Goal: Information Seeking & Learning: Learn about a topic

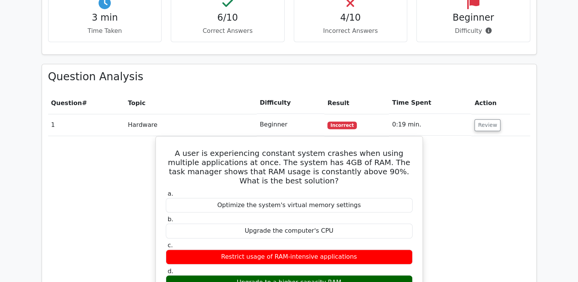
scroll to position [561, 0]
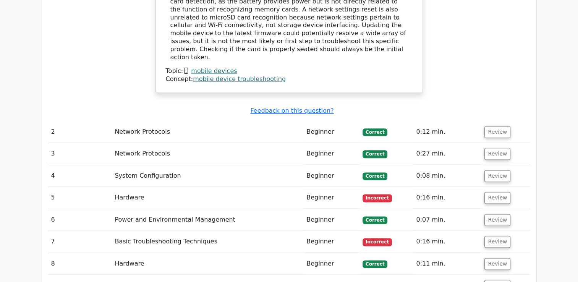
scroll to position [923, 0]
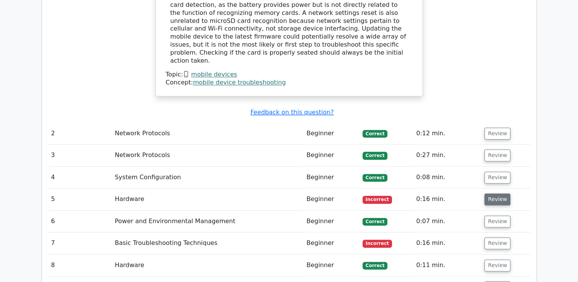
click at [487, 193] on button "Review" at bounding box center [497, 199] width 26 height 12
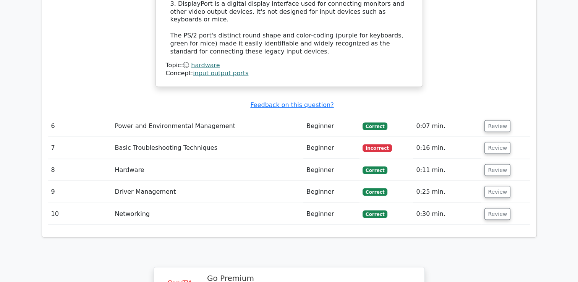
scroll to position [1456, 0]
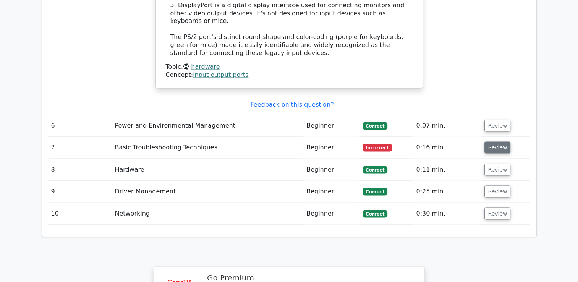
click at [495, 142] on button "Review" at bounding box center [497, 148] width 26 height 12
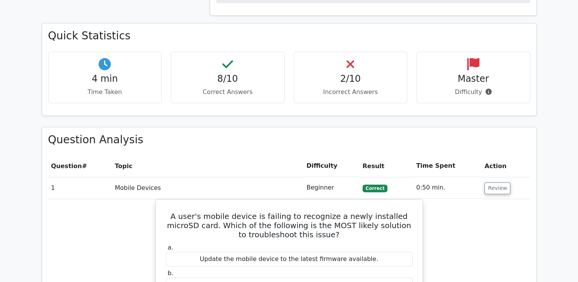
scroll to position [489, 0]
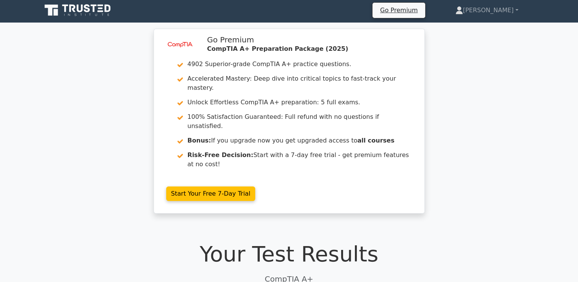
scroll to position [0, 0]
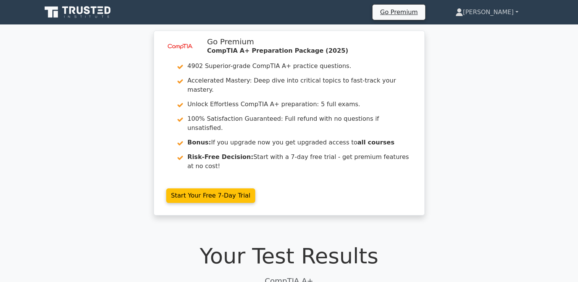
click at [495, 12] on link "[PERSON_NAME]" at bounding box center [487, 12] width 100 height 15
click at [480, 29] on link "Profile" at bounding box center [467, 30] width 60 height 12
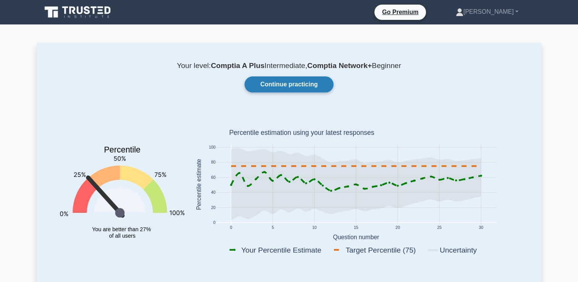
click at [295, 86] on link "Continue practicing" at bounding box center [288, 84] width 89 height 16
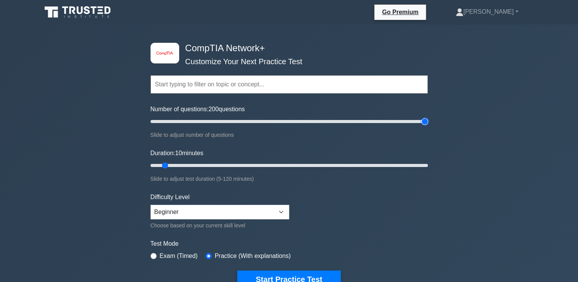
type input "200"
click at [427, 120] on input "Number of questions: 200 questions" at bounding box center [288, 121] width 277 height 9
type input "120"
click at [427, 165] on input "Duration: 120 minutes" at bounding box center [288, 165] width 277 height 9
click at [400, 188] on form "Topics Networking Concepts Infrastructure Network Operations Network Security N…" at bounding box center [288, 170] width 277 height 236
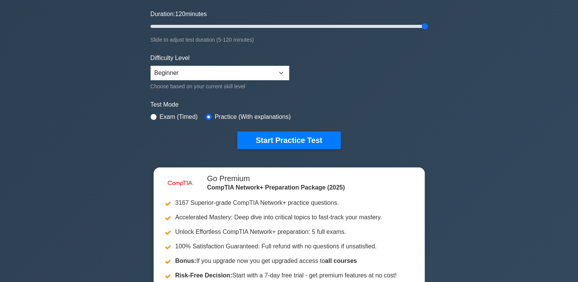
scroll to position [148, 0]
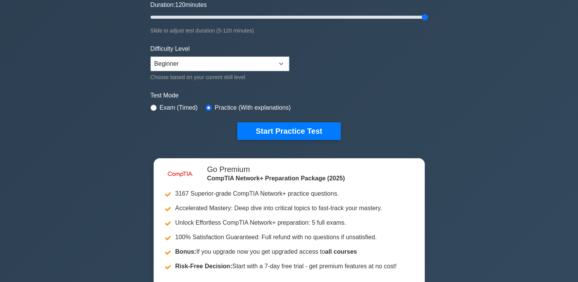
click at [190, 106] on label "Exam (Timed)" at bounding box center [179, 107] width 38 height 9
click at [154, 105] on input "radio" at bounding box center [153, 108] width 6 height 6
radio input "true"
click at [207, 107] on input "radio" at bounding box center [208, 108] width 6 height 6
radio input "true"
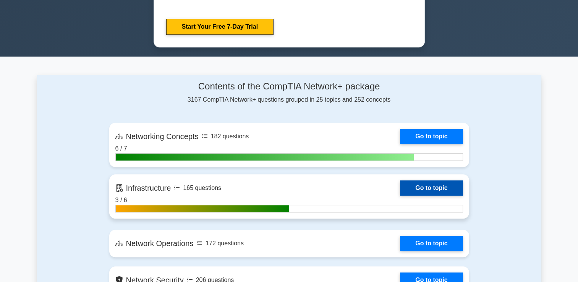
scroll to position [417, 0]
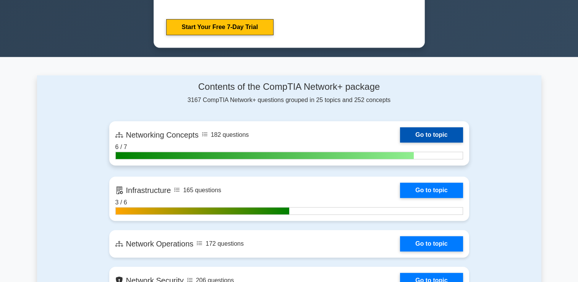
click at [427, 137] on link "Go to topic" at bounding box center [431, 134] width 63 height 15
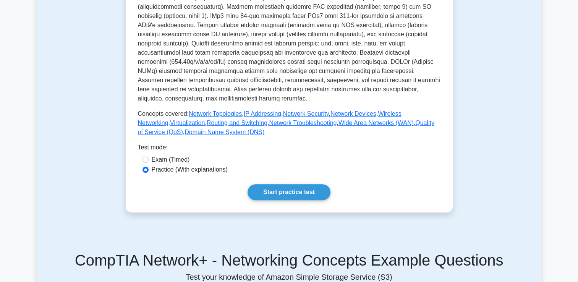
scroll to position [244, 0]
click at [308, 184] on link "Start practice test" at bounding box center [289, 192] width 83 height 16
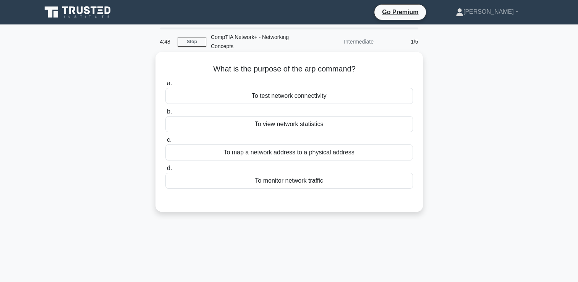
click at [288, 155] on div "To map a network address to a physical address" at bounding box center [289, 152] width 248 height 16
click at [165, 142] on input "c. To map a network address to a physical address" at bounding box center [165, 140] width 0 height 5
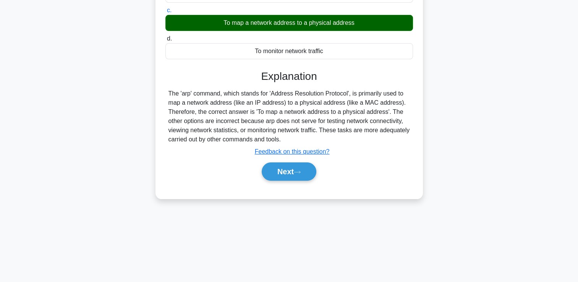
scroll to position [131, 0]
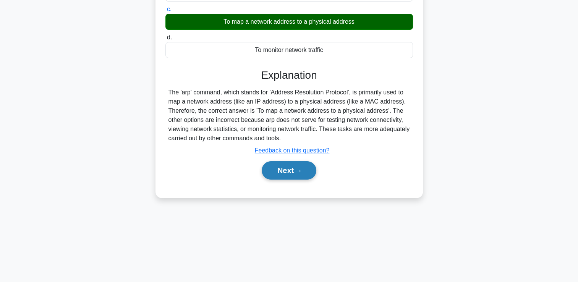
click at [290, 171] on button "Next" at bounding box center [289, 170] width 55 height 18
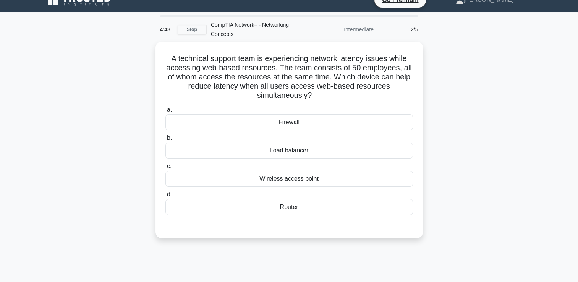
scroll to position [12, 0]
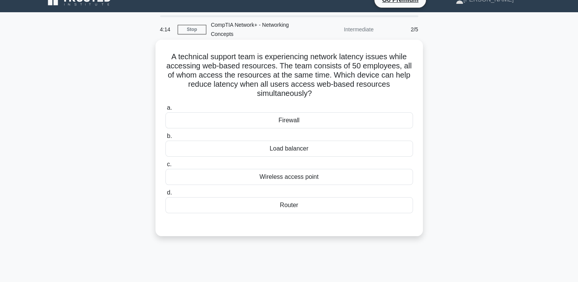
click at [295, 147] on div "Load balancer" at bounding box center [289, 149] width 248 height 16
click at [165, 139] on input "b. Load balancer" at bounding box center [165, 136] width 0 height 5
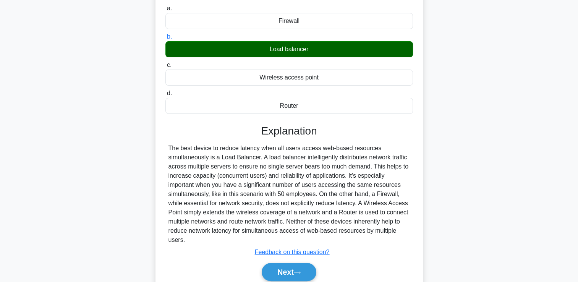
scroll to position [142, 0]
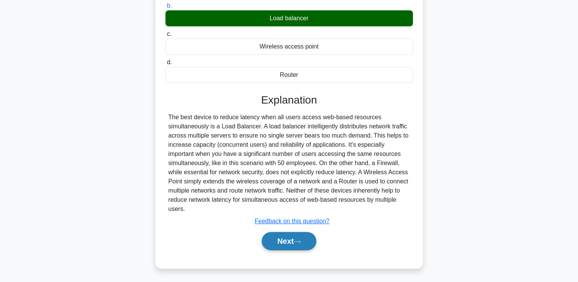
click at [289, 239] on button "Next" at bounding box center [289, 241] width 55 height 18
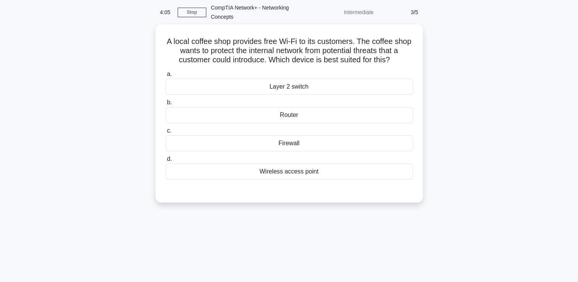
scroll to position [0, 0]
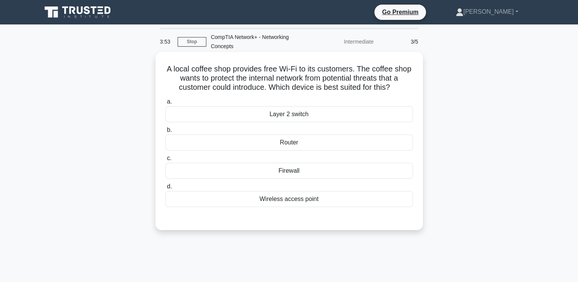
click at [282, 171] on div "Firewall" at bounding box center [289, 171] width 248 height 16
click at [165, 161] on input "c. Firewall" at bounding box center [165, 158] width 0 height 5
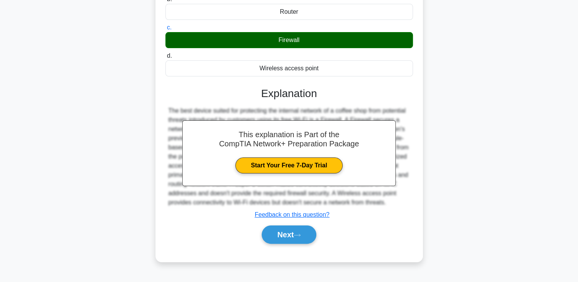
scroll to position [133, 0]
click at [297, 244] on button "Next" at bounding box center [289, 234] width 55 height 18
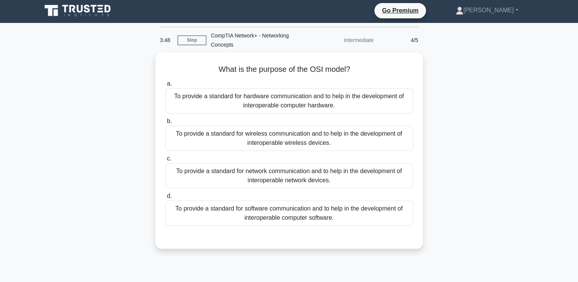
scroll to position [0, 0]
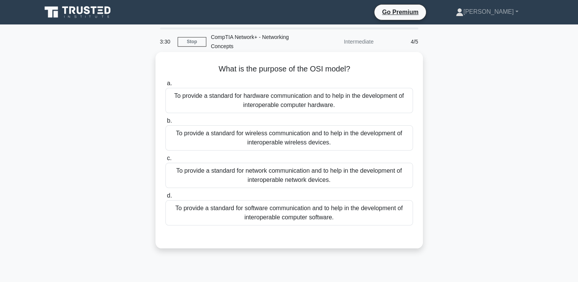
click at [294, 177] on div "To provide a standard for network communication and to help in the development …" at bounding box center [289, 175] width 248 height 25
click at [165, 161] on input "c. To provide a standard for network communication and to help in the developme…" at bounding box center [165, 158] width 0 height 5
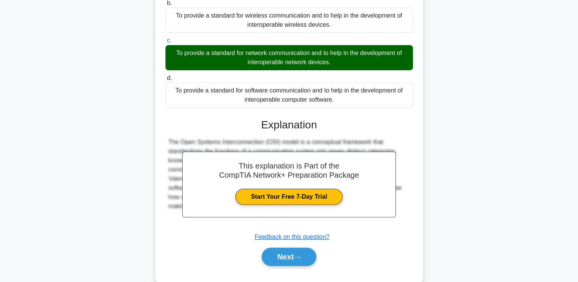
scroll to position [133, 0]
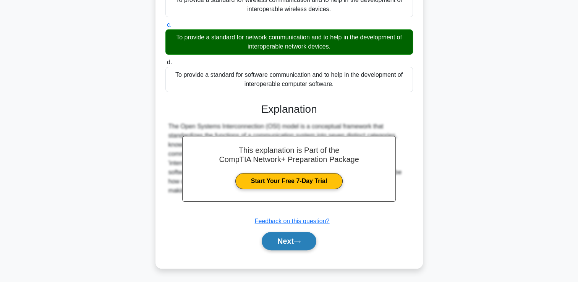
click at [303, 238] on button "Next" at bounding box center [289, 241] width 55 height 18
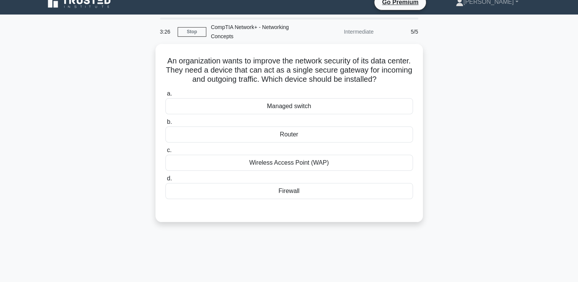
scroll to position [0, 0]
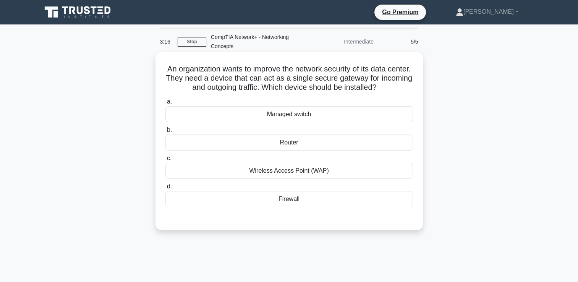
click at [286, 147] on div "Router" at bounding box center [289, 142] width 248 height 16
click at [165, 133] on input "b. Router" at bounding box center [165, 130] width 0 height 5
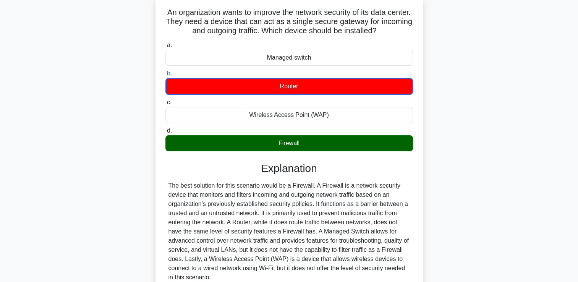
scroll to position [131, 0]
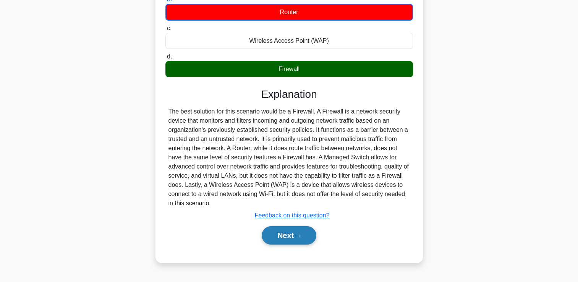
click at [306, 240] on button "Next" at bounding box center [289, 235] width 55 height 18
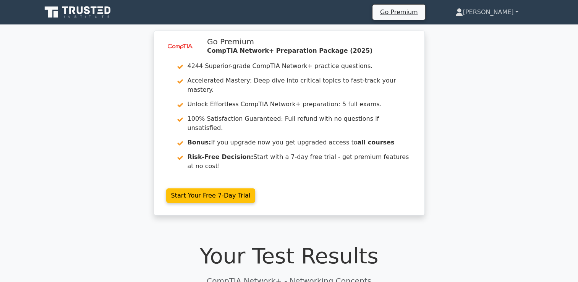
click at [491, 13] on link "[PERSON_NAME]" at bounding box center [487, 12] width 100 height 15
click at [490, 31] on link "Profile" at bounding box center [467, 30] width 60 height 12
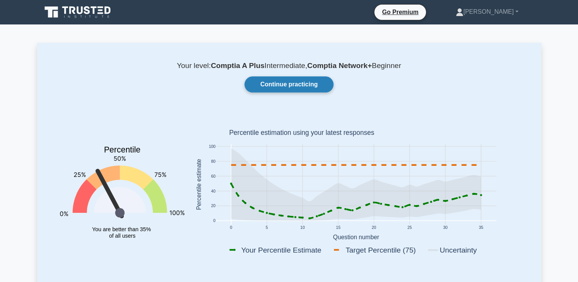
click at [299, 82] on link "Continue practicing" at bounding box center [288, 84] width 89 height 16
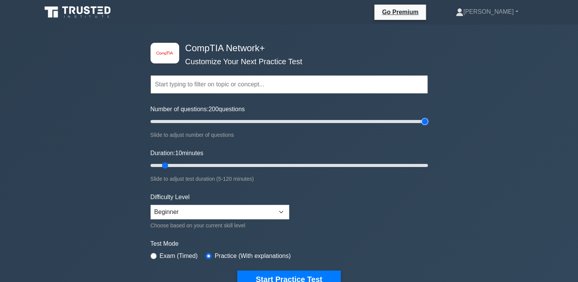
type input "200"
click at [423, 120] on input "Number of questions: 200 questions" at bounding box center [288, 121] width 277 height 9
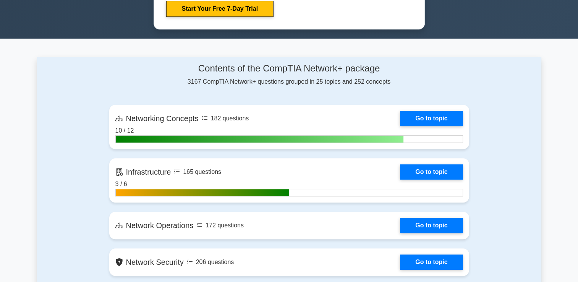
scroll to position [435, 0]
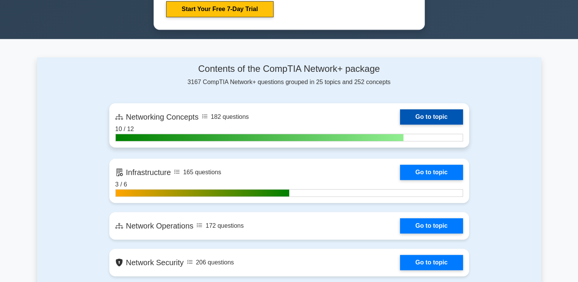
click at [417, 115] on link "Go to topic" at bounding box center [431, 116] width 63 height 15
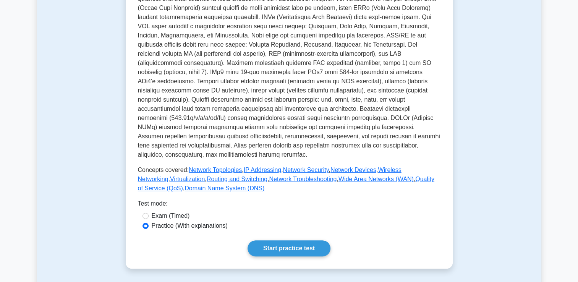
scroll to position [207, 0]
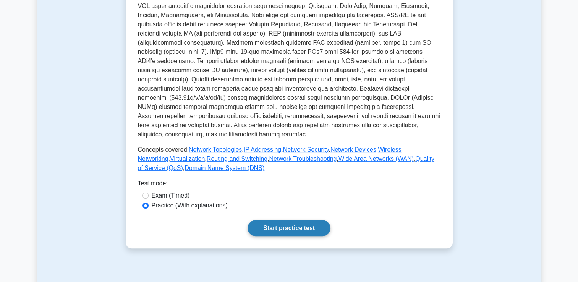
click at [294, 220] on link "Start practice test" at bounding box center [289, 228] width 83 height 16
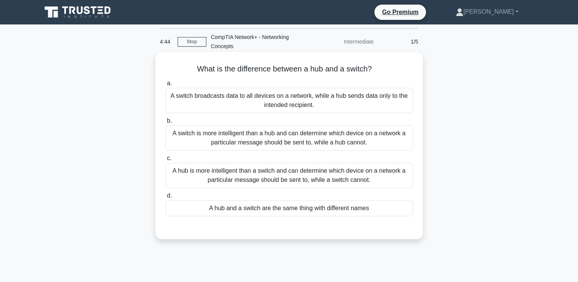
click at [275, 144] on div "A switch is more intelligent than a hub and can determine which device on a net…" at bounding box center [289, 137] width 248 height 25
click at [165, 123] on input "b. A switch is more intelligent than a hub and can determine which device on a …" at bounding box center [165, 120] width 0 height 5
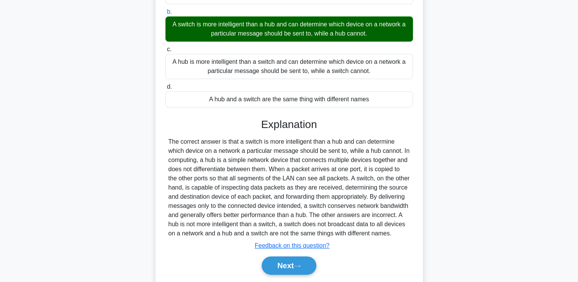
scroll to position [133, 0]
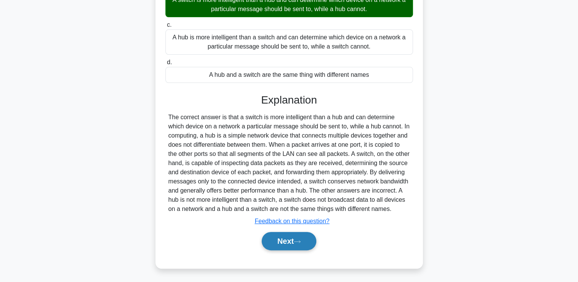
click at [298, 237] on button "Next" at bounding box center [289, 241] width 55 height 18
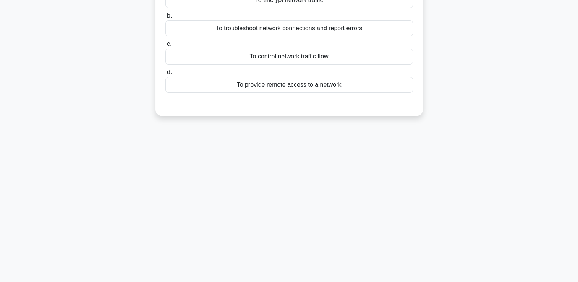
scroll to position [0, 0]
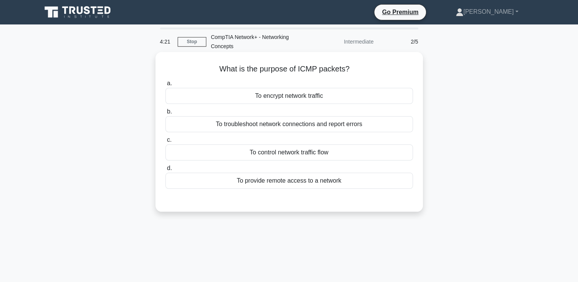
click at [280, 131] on div "To troubleshoot network connections and report errors" at bounding box center [289, 124] width 248 height 16
click at [165, 114] on input "b. To troubleshoot network connections and report errors" at bounding box center [165, 111] width 0 height 5
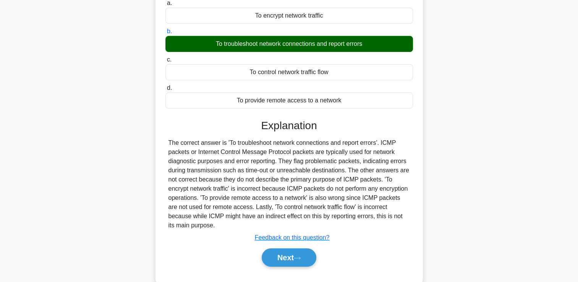
scroll to position [131, 0]
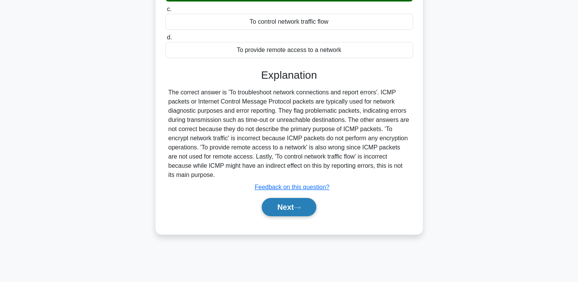
click at [292, 215] on button "Next" at bounding box center [289, 207] width 55 height 18
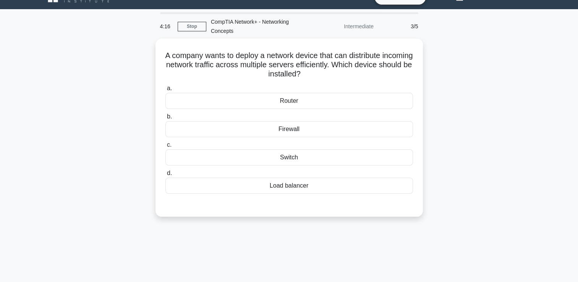
scroll to position [0, 0]
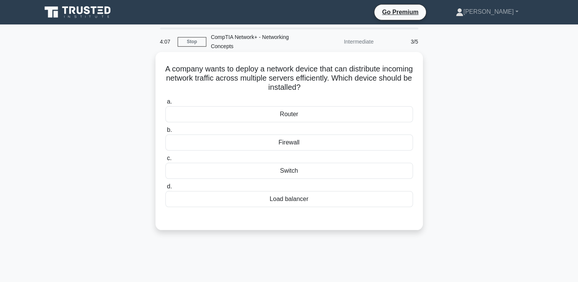
click at [264, 111] on div "Router" at bounding box center [289, 114] width 248 height 16
click at [165, 104] on input "a. Router" at bounding box center [165, 101] width 0 height 5
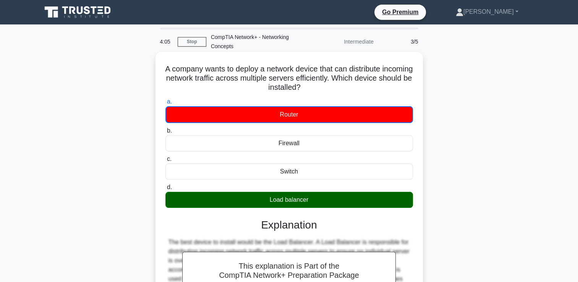
scroll to position [131, 0]
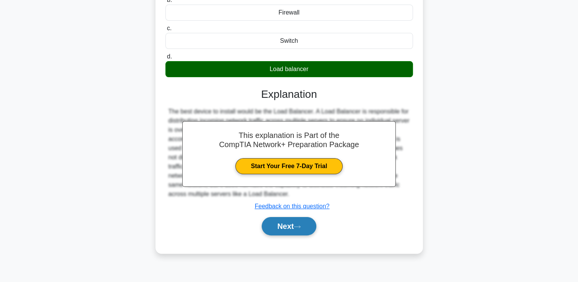
click at [301, 234] on button "Next" at bounding box center [289, 226] width 55 height 18
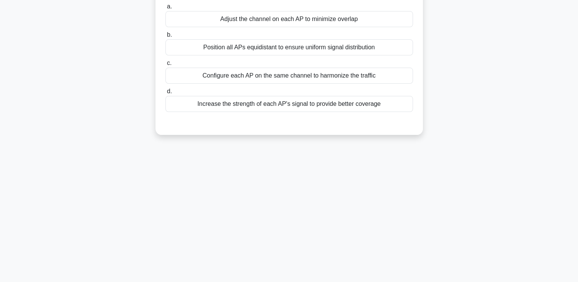
scroll to position [0, 0]
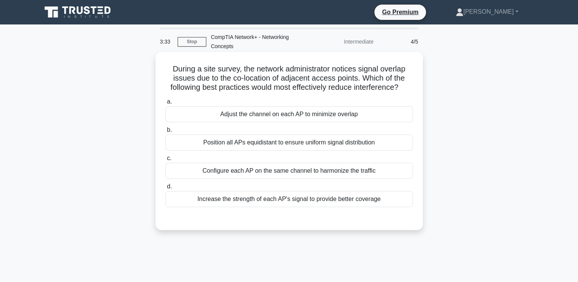
click at [275, 144] on div "Position all APs equidistant to ensure uniform signal distribution" at bounding box center [289, 142] width 248 height 16
click at [165, 133] on input "b. Position all APs equidistant to ensure uniform signal distribution" at bounding box center [165, 130] width 0 height 5
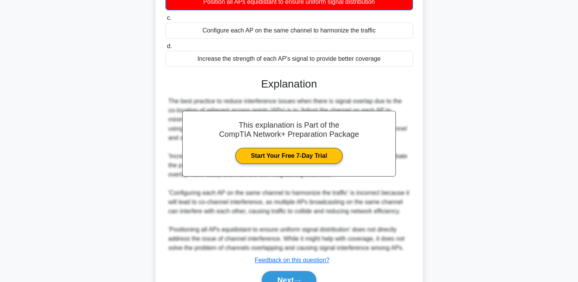
scroll to position [180, 0]
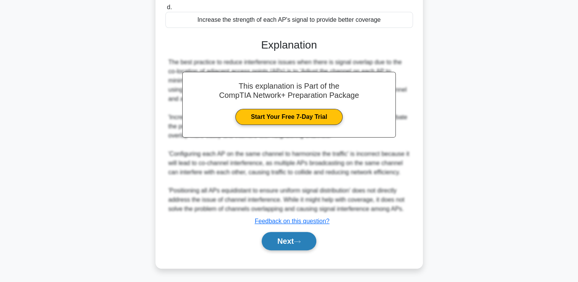
click at [297, 243] on icon at bounding box center [297, 241] width 7 height 4
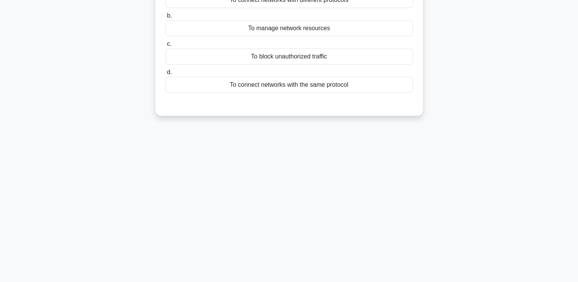
scroll to position [0, 0]
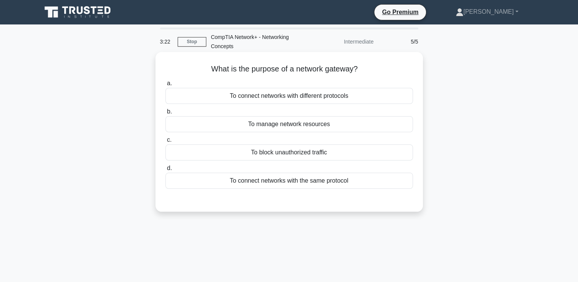
click at [267, 153] on div "To block unauthorized traffic" at bounding box center [289, 152] width 248 height 16
click at [165, 142] on input "c. To block unauthorized traffic" at bounding box center [165, 140] width 0 height 5
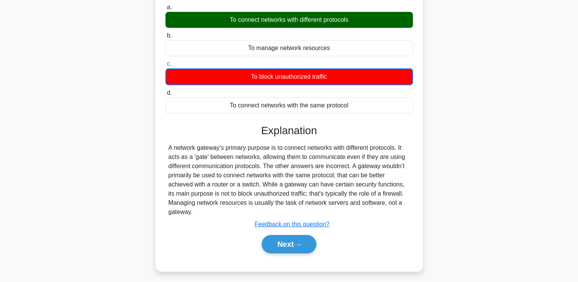
scroll to position [131, 0]
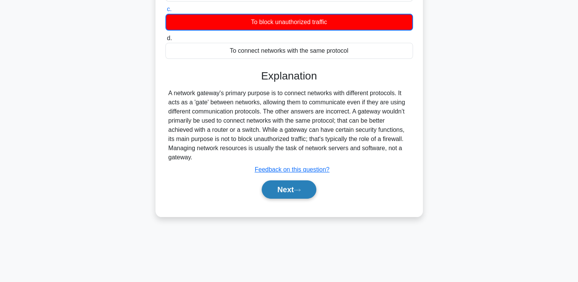
click at [277, 196] on button "Next" at bounding box center [289, 189] width 55 height 18
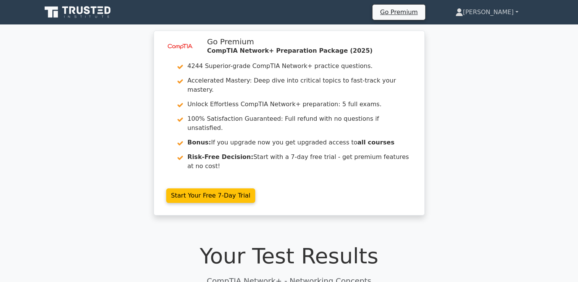
click at [489, 17] on link "[PERSON_NAME]" at bounding box center [487, 12] width 100 height 15
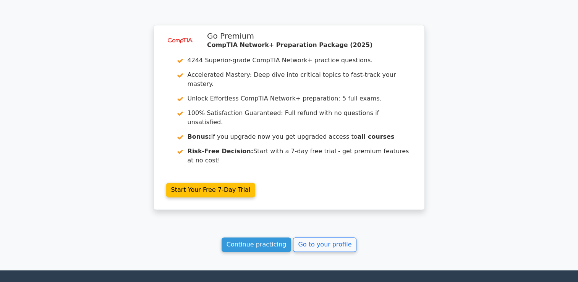
scroll to position [1063, 0]
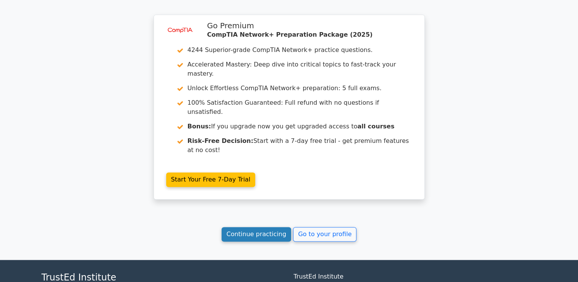
click at [276, 227] on link "Continue practicing" at bounding box center [257, 234] width 70 height 15
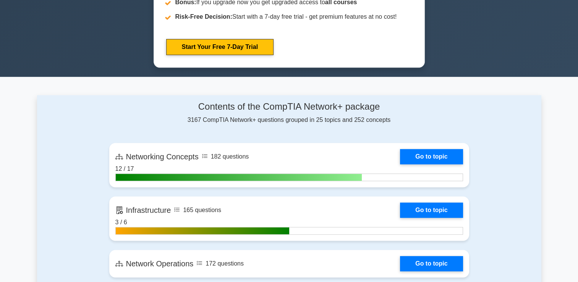
scroll to position [396, 0]
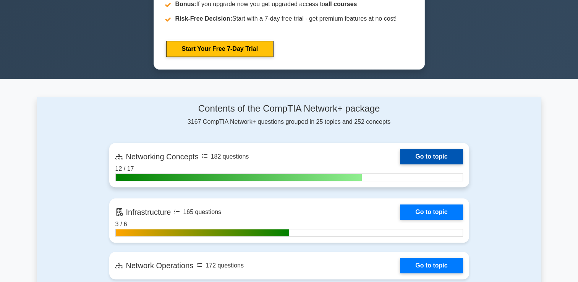
click at [400, 154] on link "Go to topic" at bounding box center [431, 156] width 63 height 15
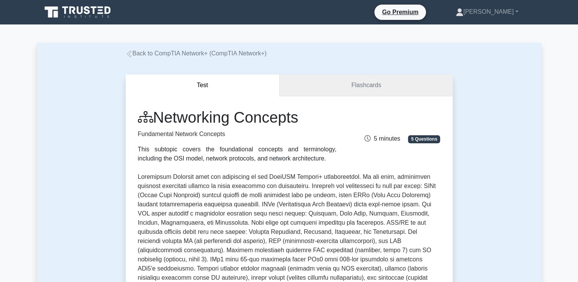
click at [331, 84] on link "Flashcards" at bounding box center [366, 85] width 173 height 22
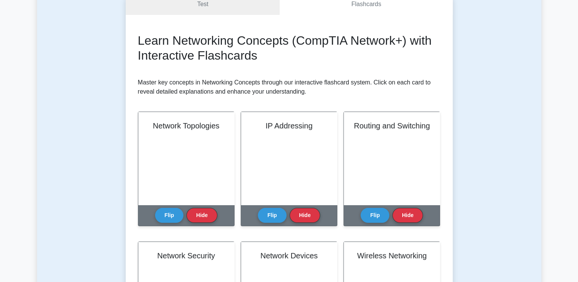
scroll to position [87, 0]
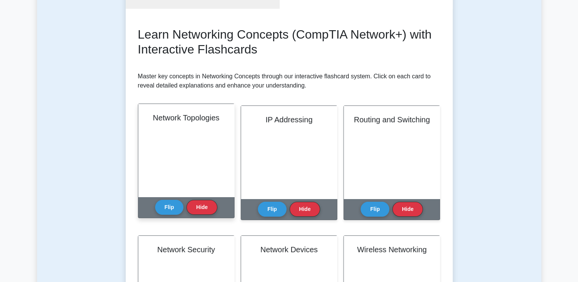
click at [205, 154] on div "Network Topologies" at bounding box center [186, 150] width 96 height 93
click at [188, 178] on div "Network Topologies" at bounding box center [186, 150] width 96 height 93
click at [167, 209] on button "Flip" at bounding box center [169, 206] width 29 height 15
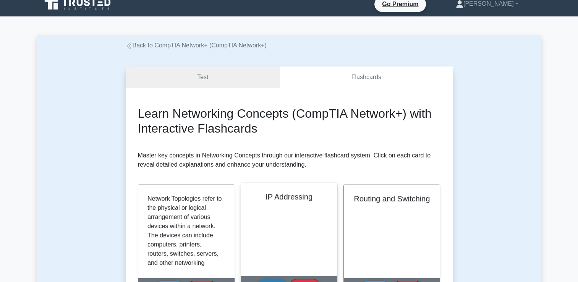
scroll to position [0, 0]
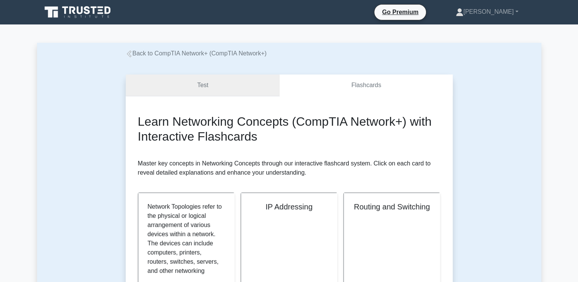
click at [229, 91] on link "Test" at bounding box center [203, 85] width 154 height 22
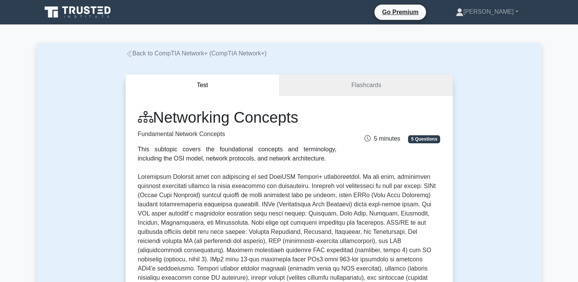
click at [365, 126] on div "Networking Concepts Fundamental Network Concepts This subtopic covers the found…" at bounding box center [289, 135] width 312 height 55
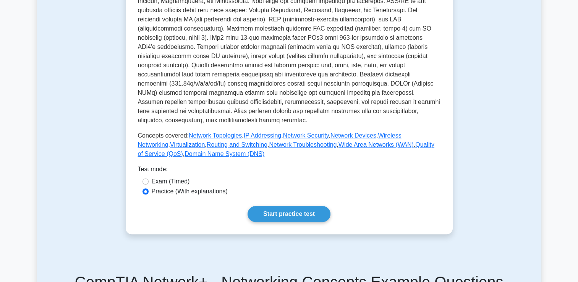
scroll to position [231, 0]
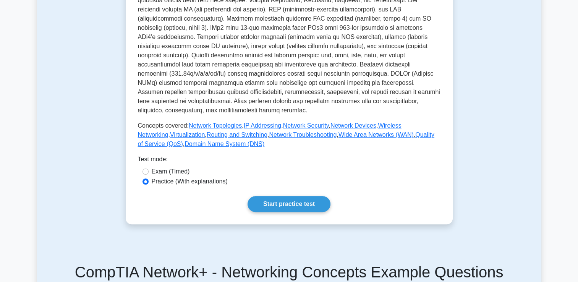
click at [169, 167] on label "Exam (Timed)" at bounding box center [171, 171] width 38 height 9
click at [149, 168] on input "Exam (Timed)" at bounding box center [145, 171] width 6 height 6
radio input "true"
click at [272, 196] on link "Start practice test" at bounding box center [289, 204] width 83 height 16
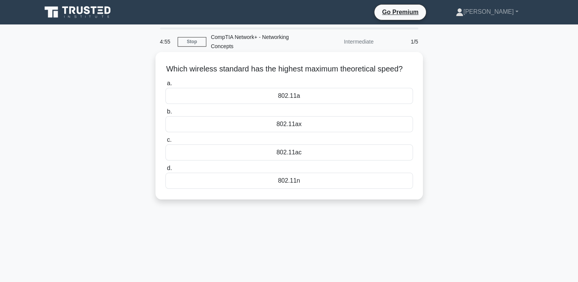
click at [253, 103] on div "802.11a" at bounding box center [289, 96] width 248 height 16
click at [165, 86] on input "a. 802.11a" at bounding box center [165, 83] width 0 height 5
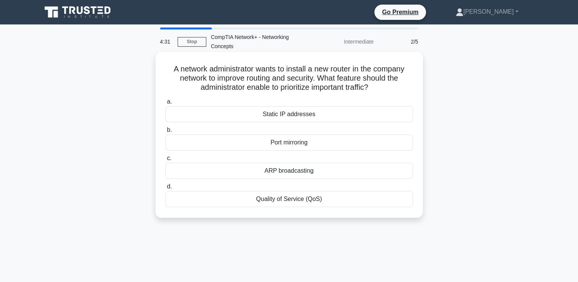
click at [298, 172] on div "ARP broadcasting" at bounding box center [289, 171] width 248 height 16
click at [165, 161] on input "[PERSON_NAME] broadcasting" at bounding box center [165, 158] width 0 height 5
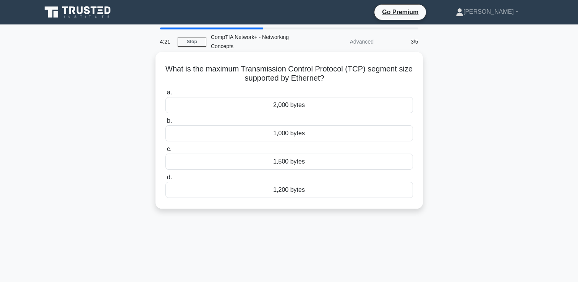
click at [288, 192] on div "1,200 bytes" at bounding box center [289, 190] width 248 height 16
click at [165, 180] on input "d. 1,200 bytes" at bounding box center [165, 177] width 0 height 5
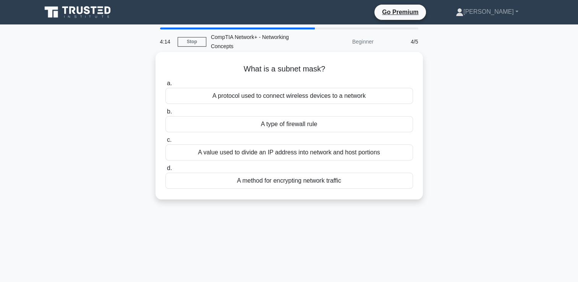
click at [294, 155] on div "A value used to divide an IP address into network and host portions" at bounding box center [289, 152] width 248 height 16
click at [165, 142] on input "c. A value used to divide an IP address into network and host portions" at bounding box center [165, 140] width 0 height 5
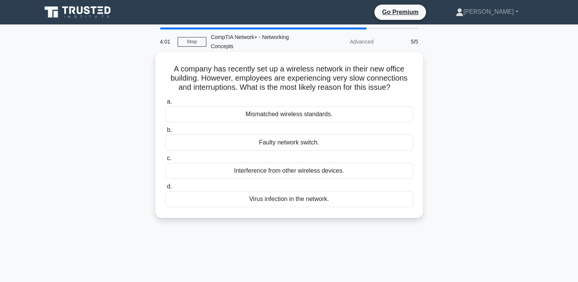
click at [319, 170] on div "Interference from other wireless devices." at bounding box center [289, 171] width 248 height 16
click at [165, 161] on input "c. Interference from other wireless devices." at bounding box center [165, 158] width 0 height 5
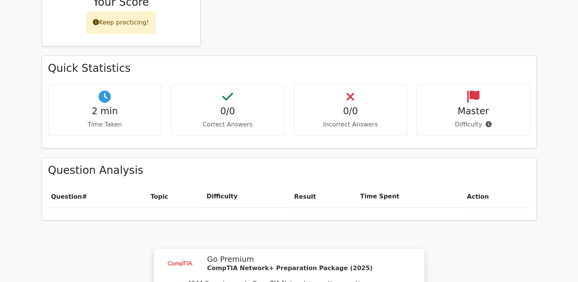
scroll to position [376, 0]
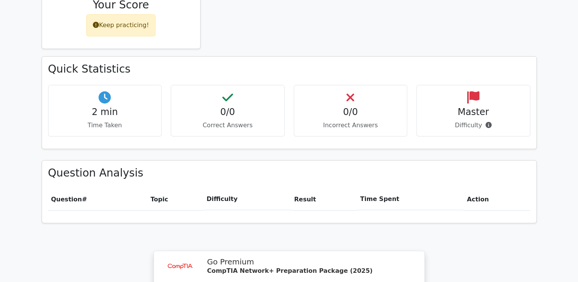
click at [349, 102] on div "0/0 Incorrect Answers" at bounding box center [351, 111] width 114 height 52
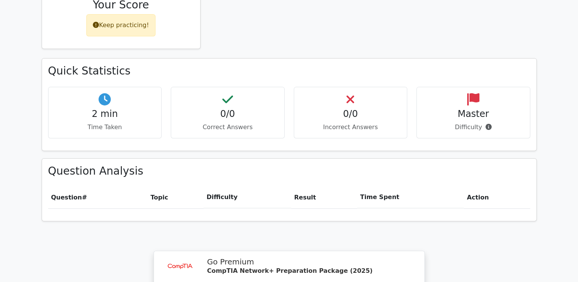
click at [370, 186] on th "Time Spent" at bounding box center [410, 197] width 107 height 22
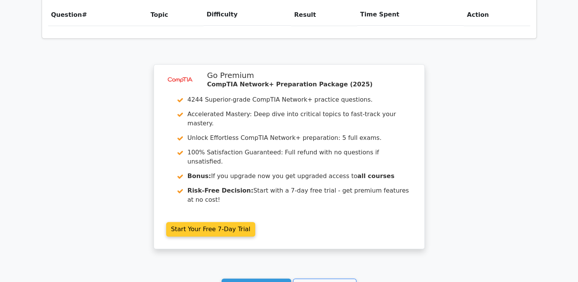
scroll to position [623, 0]
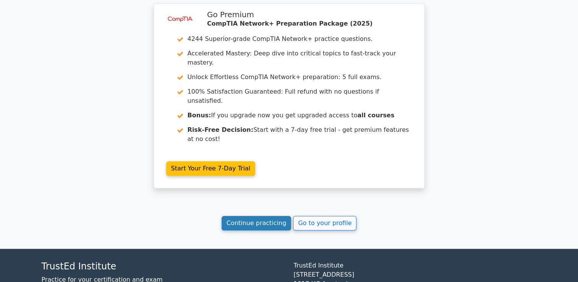
click at [261, 216] on link "Continue practicing" at bounding box center [257, 223] width 70 height 15
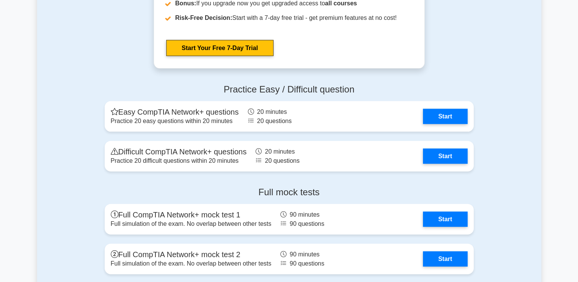
scroll to position [1671, 0]
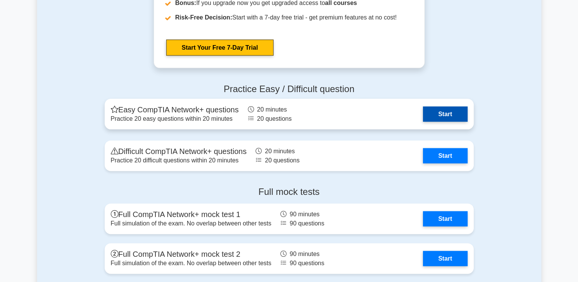
click at [423, 112] on link "Start" at bounding box center [445, 114] width 44 height 15
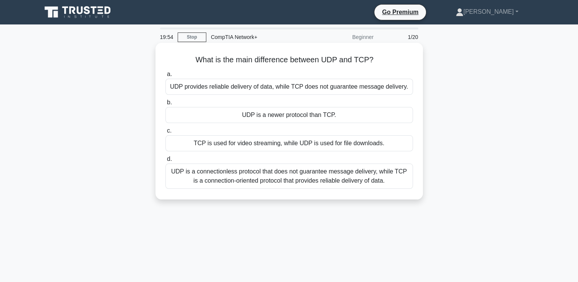
click at [269, 180] on div "UDP is a connectionless protocol that does not guarantee message delivery, whil…" at bounding box center [289, 175] width 248 height 25
click at [165, 162] on input "d. UDP is a connectionless protocol that does not guarantee message delivery, w…" at bounding box center [165, 159] width 0 height 5
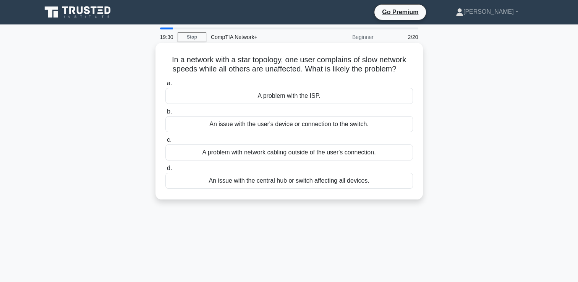
click at [295, 97] on div "A problem with the ISP." at bounding box center [289, 96] width 248 height 16
click at [165, 86] on input "a. A problem with the ISP." at bounding box center [165, 83] width 0 height 5
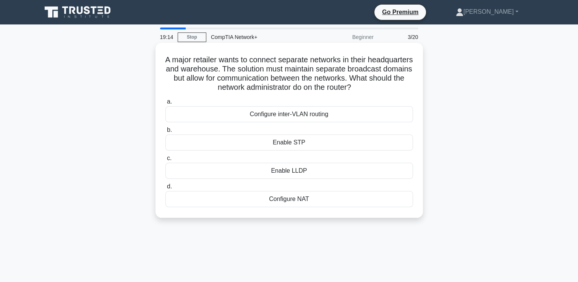
click at [291, 118] on div "Configure inter-VLAN routing" at bounding box center [289, 114] width 248 height 16
click at [165, 104] on input "a. Configure inter-VLAN routing" at bounding box center [165, 101] width 0 height 5
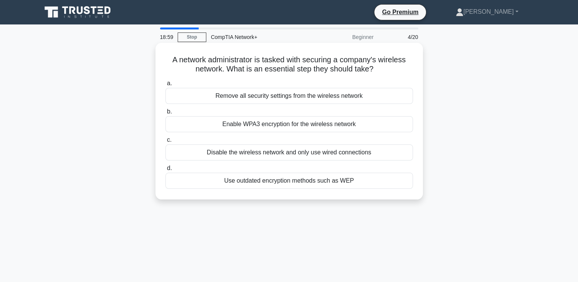
click at [252, 126] on div "Enable WPA3 encryption for the wireless network" at bounding box center [289, 124] width 248 height 16
click at [165, 114] on input "b. Enable WPA3 encryption for the wireless network" at bounding box center [165, 111] width 0 height 5
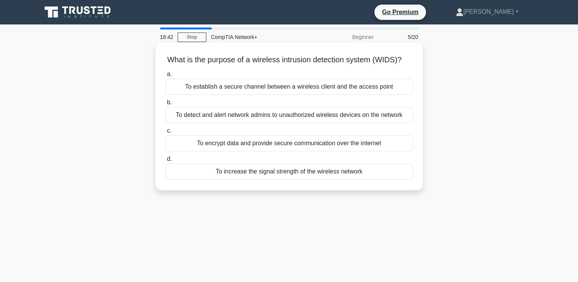
click at [274, 123] on div "To detect and alert network admins to unauthorized wireless devices on the netw…" at bounding box center [289, 115] width 248 height 16
click at [165, 105] on input "b. To detect and alert network admins to unauthorized wireless devices on the n…" at bounding box center [165, 102] width 0 height 5
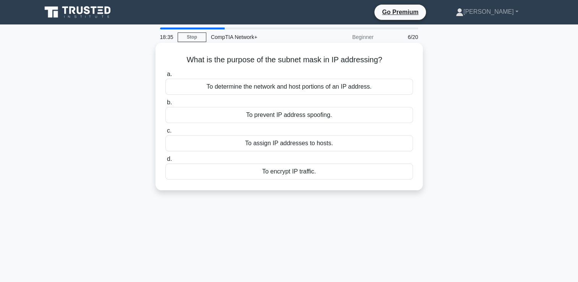
click at [268, 87] on div "To determine the network and host portions of an IP address." at bounding box center [289, 87] width 248 height 16
click at [165, 77] on input "a. To determine the network and host portions of an IP address." at bounding box center [165, 74] width 0 height 5
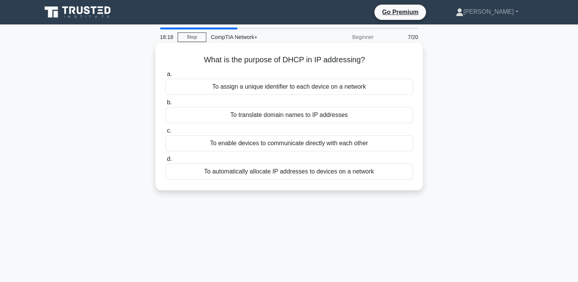
click at [290, 175] on div "To automatically allocate IP addresses to devices on a network" at bounding box center [289, 171] width 248 height 16
click at [165, 162] on input "d. To automatically allocate IP addresses to devices on a network" at bounding box center [165, 159] width 0 height 5
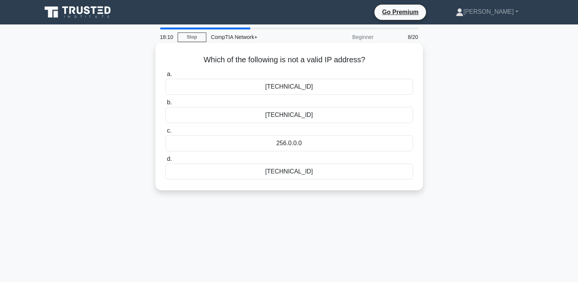
click at [283, 144] on div "256.0.0.0" at bounding box center [289, 143] width 248 height 16
click at [165, 133] on input "c. 256.0.0.0" at bounding box center [165, 130] width 0 height 5
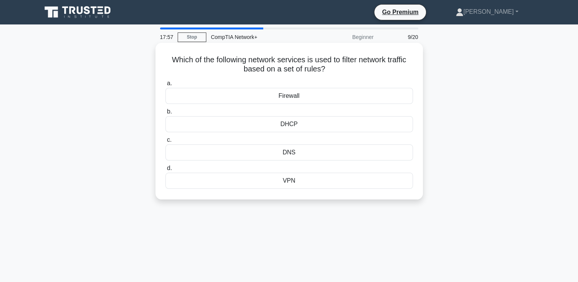
click at [296, 97] on div "Firewall" at bounding box center [289, 96] width 248 height 16
click at [165, 86] on input "a. Firewall" at bounding box center [165, 83] width 0 height 5
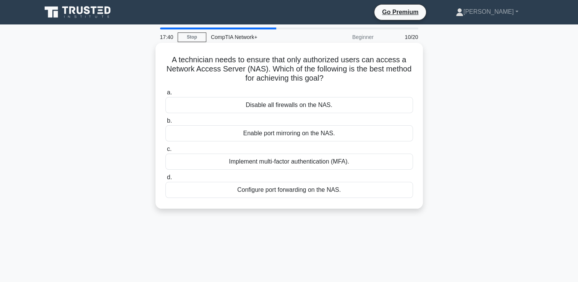
click at [326, 132] on div "Enable port mirroring on the NAS." at bounding box center [289, 133] width 248 height 16
click at [165, 123] on input "b. Enable port mirroring on the NAS." at bounding box center [165, 120] width 0 height 5
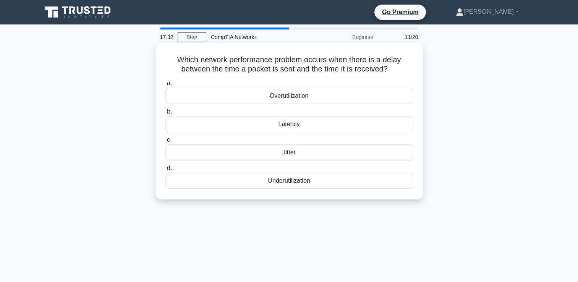
click at [318, 125] on div "Latency" at bounding box center [289, 124] width 248 height 16
click at [165, 114] on input "b. Latency" at bounding box center [165, 111] width 0 height 5
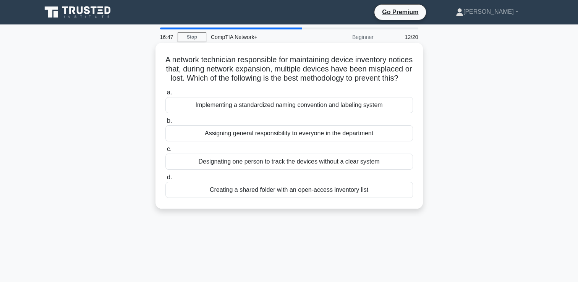
click at [291, 113] on div "Implementing a standardized naming convention and labeling system" at bounding box center [289, 105] width 248 height 16
click at [165, 95] on input "a. Implementing a standardized naming convention and labeling system" at bounding box center [165, 92] width 0 height 5
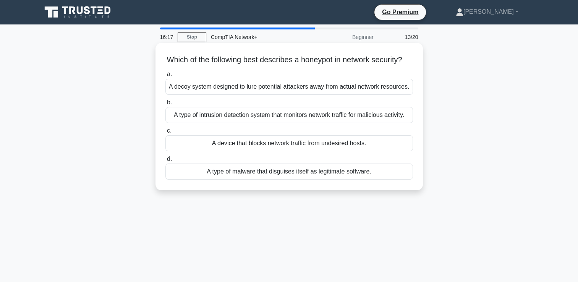
click at [290, 123] on div "A type of intrusion detection system that monitors network traffic for maliciou…" at bounding box center [289, 115] width 248 height 16
click at [165, 105] on input "b. A type of intrusion detection system that monitors network traffic for malic…" at bounding box center [165, 102] width 0 height 5
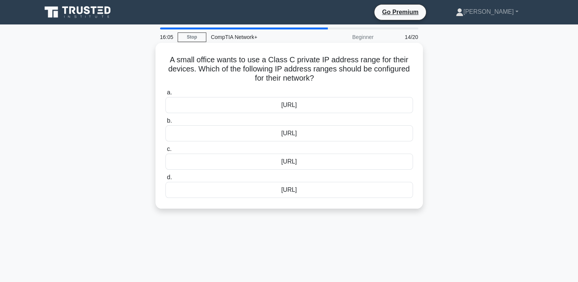
click at [295, 132] on div "[URL]" at bounding box center [289, 133] width 248 height 16
click at [165, 123] on input "b. [URL]" at bounding box center [165, 120] width 0 height 5
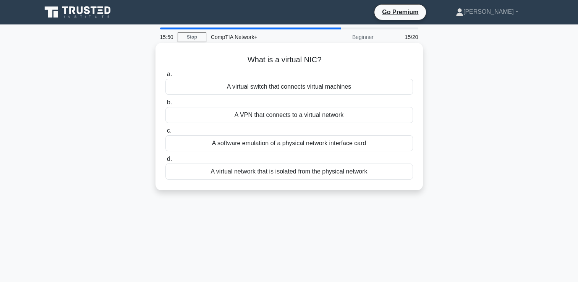
click at [257, 88] on div "A virtual switch that connects virtual machines" at bounding box center [289, 87] width 248 height 16
click at [165, 77] on input "a. A virtual switch that connects virtual machines" at bounding box center [165, 74] width 0 height 5
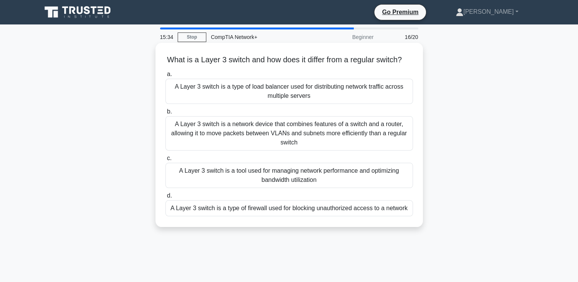
click at [253, 130] on div "A Layer 3 switch is a network device that combines features of a switch and a r…" at bounding box center [289, 133] width 248 height 34
click at [165, 114] on input "b. A Layer 3 switch is a network device that combines features of a switch and …" at bounding box center [165, 111] width 0 height 5
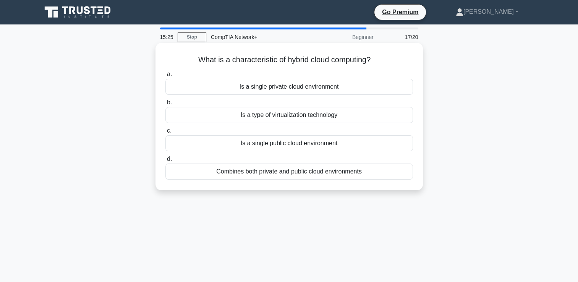
click at [289, 171] on div "Combines both private and public cloud environments" at bounding box center [289, 171] width 248 height 16
click at [165, 162] on input "d. Combines both private and public cloud environments" at bounding box center [165, 159] width 0 height 5
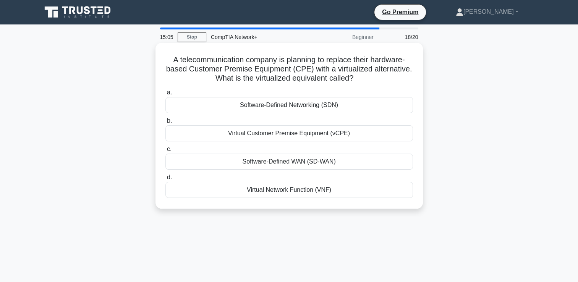
click at [275, 136] on div "Virtual Customer Premise Equipment (vCPE)" at bounding box center [289, 133] width 248 height 16
click at [165, 123] on input "b. Virtual Customer Premise Equipment (vCPE)" at bounding box center [165, 120] width 0 height 5
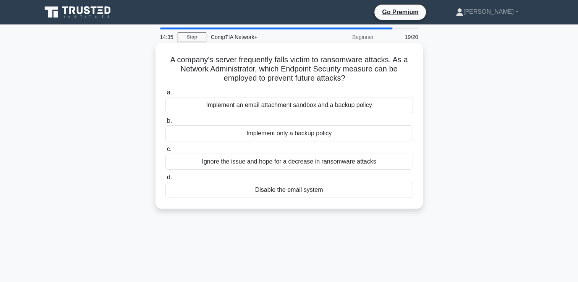
click at [290, 104] on div "Implement an email attachment sandbox and a backup policy" at bounding box center [289, 105] width 248 height 16
click at [165, 95] on input "a. Implement an email attachment sandbox and a backup policy" at bounding box center [165, 92] width 0 height 5
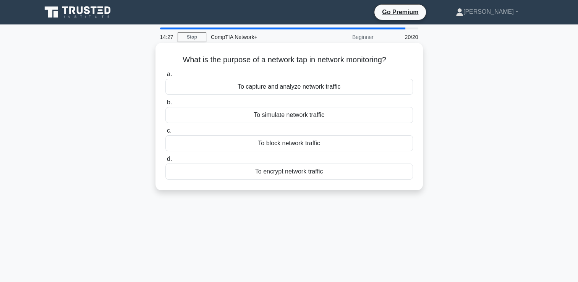
click at [278, 89] on div "To capture and analyze network traffic" at bounding box center [289, 87] width 248 height 16
click at [165, 77] on input "a. To capture and analyze network traffic" at bounding box center [165, 74] width 0 height 5
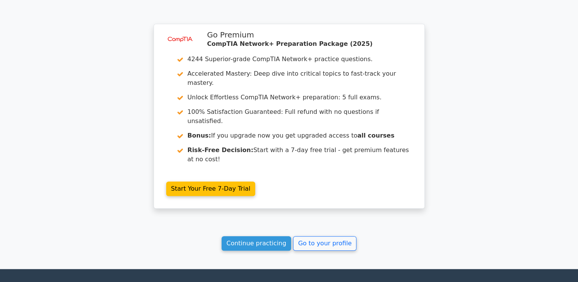
scroll to position [623, 0]
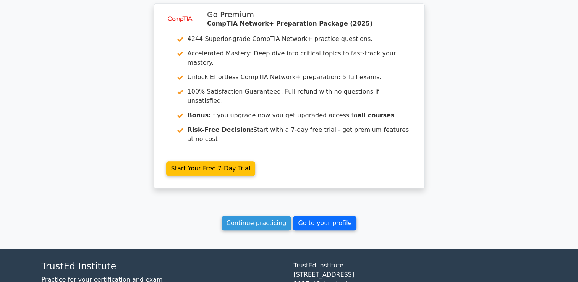
click at [315, 216] on link "Go to your profile" at bounding box center [324, 223] width 63 height 15
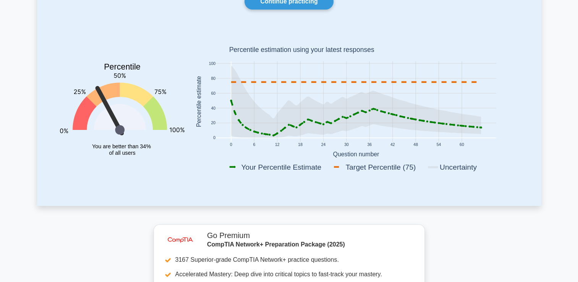
scroll to position [98, 0]
